Goal: Check status

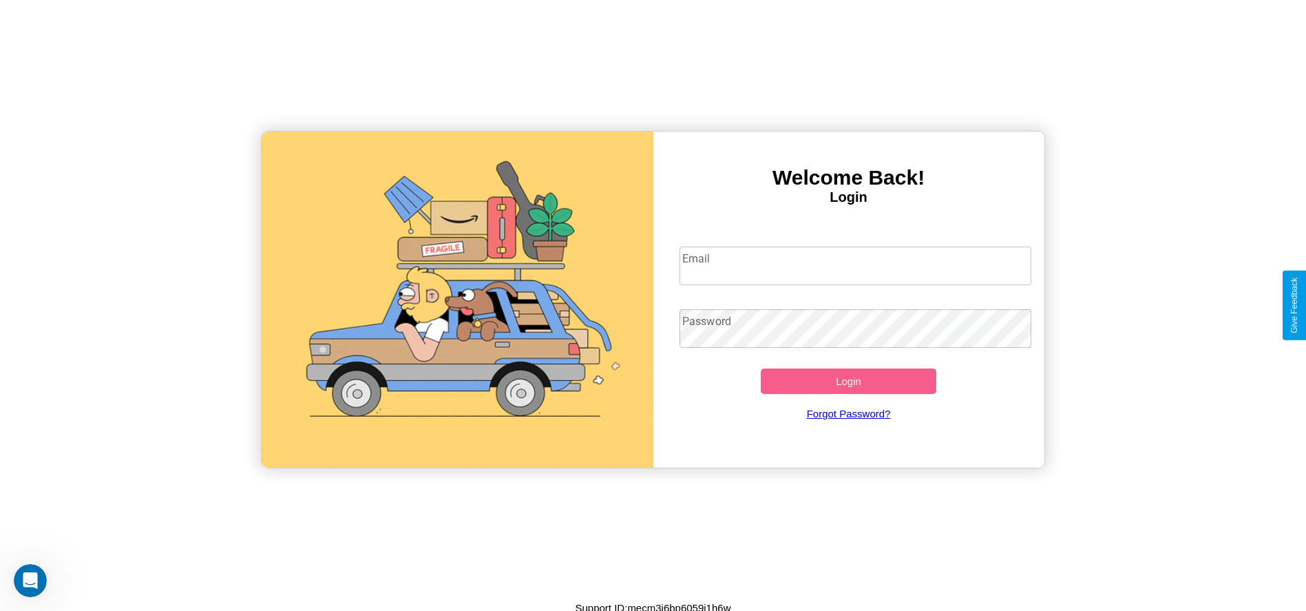
click at [855, 265] on input "Email" at bounding box center [855, 265] width 352 height 39
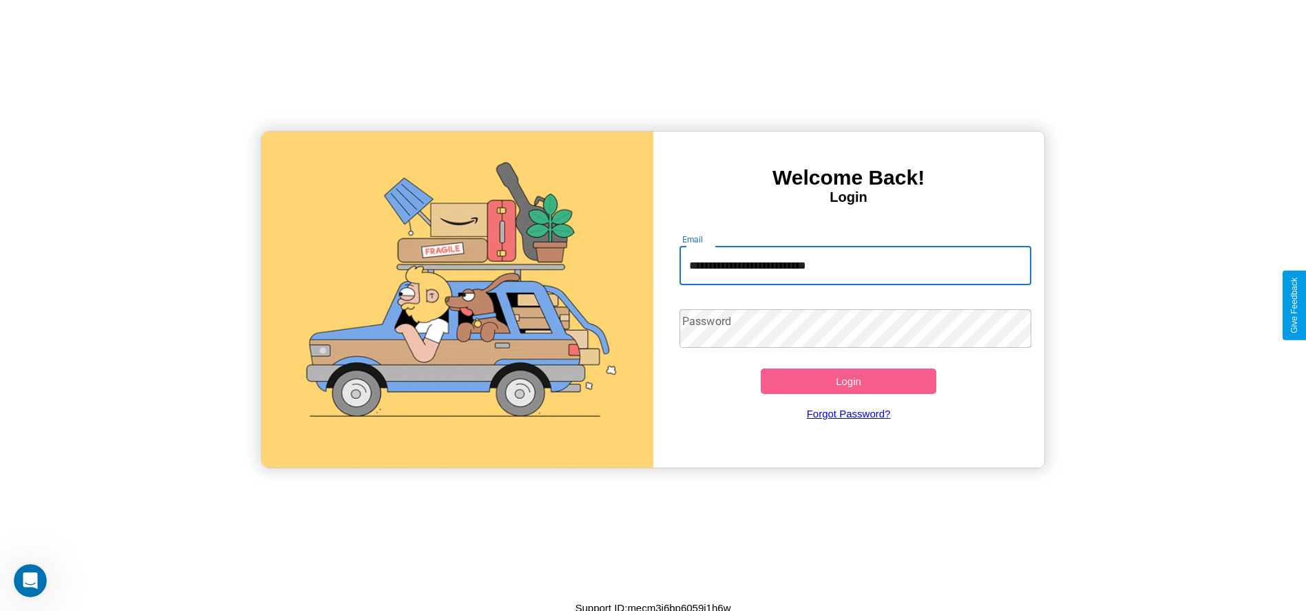
type input "**********"
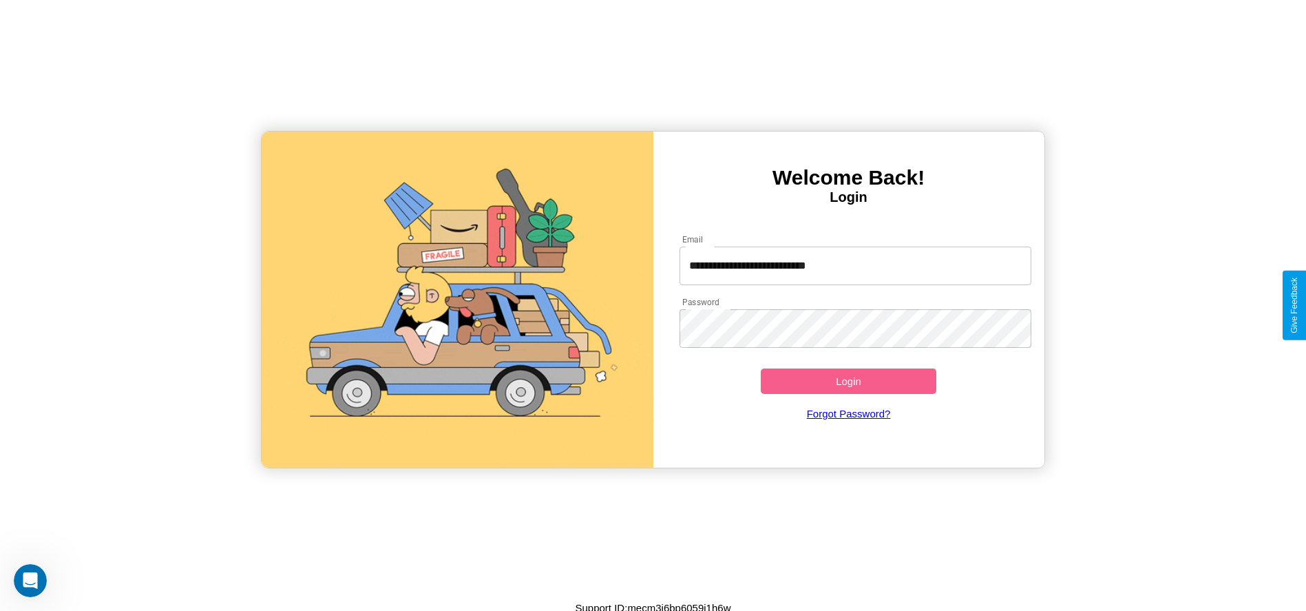
click at [848, 381] on button "Login" at bounding box center [849, 380] width 176 height 25
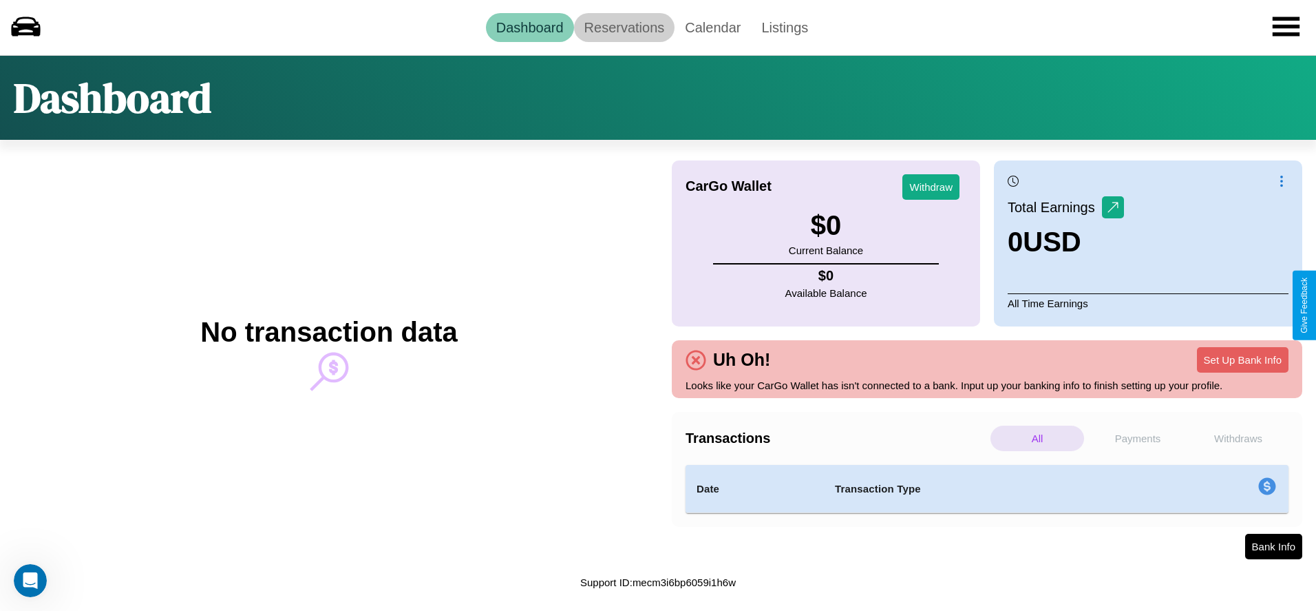
click at [624, 27] on link "Reservations" at bounding box center [624, 27] width 101 height 29
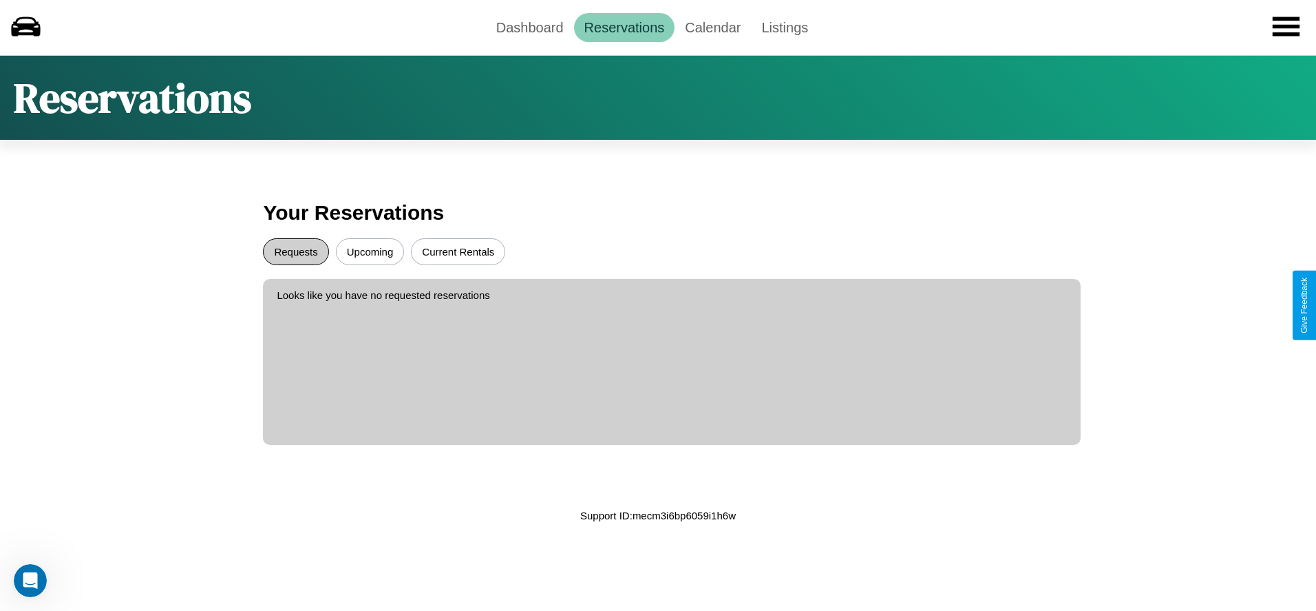
click at [296, 251] on button "Requests" at bounding box center [295, 251] width 65 height 27
click at [458, 251] on button "Current Rentals" at bounding box center [458, 251] width 94 height 27
click at [529, 27] on link "Dashboard" at bounding box center [530, 27] width 88 height 29
